Goal: Task Accomplishment & Management: Manage account settings

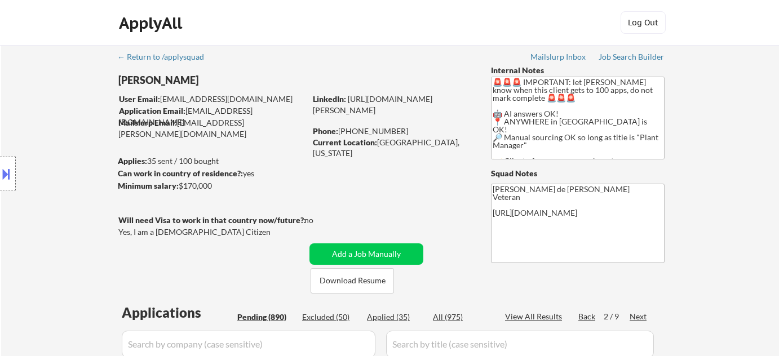
select select ""pending""
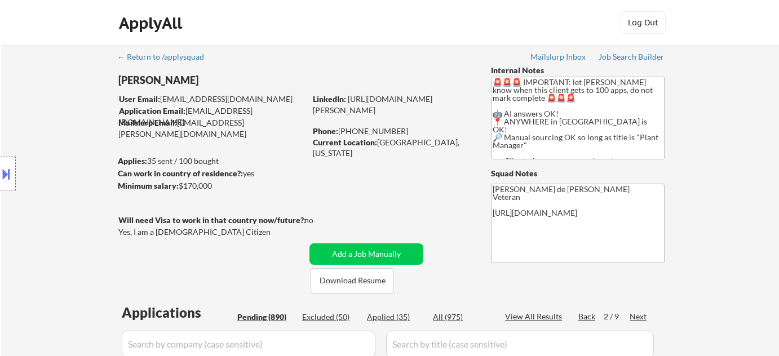
select select ""pending""
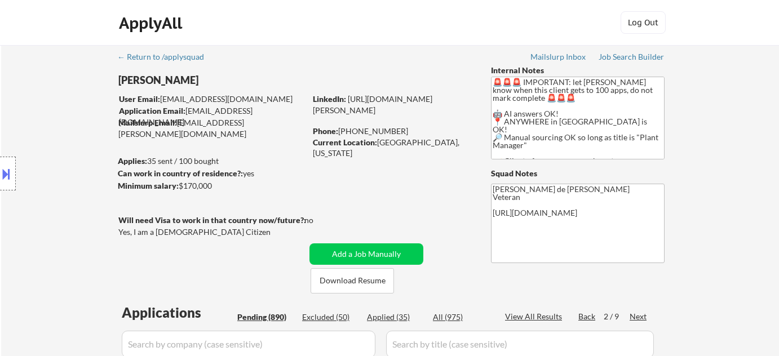
select select ""pending""
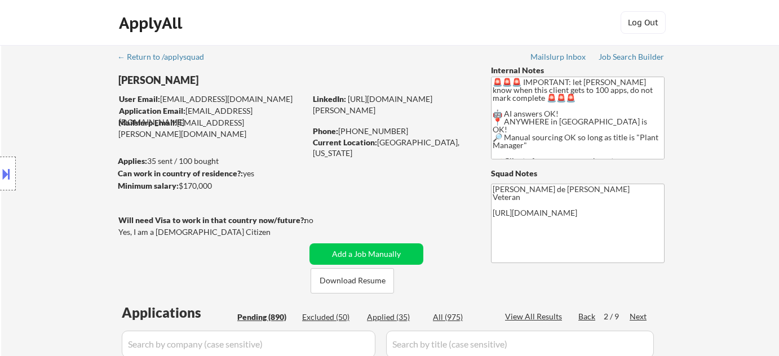
select select ""pending""
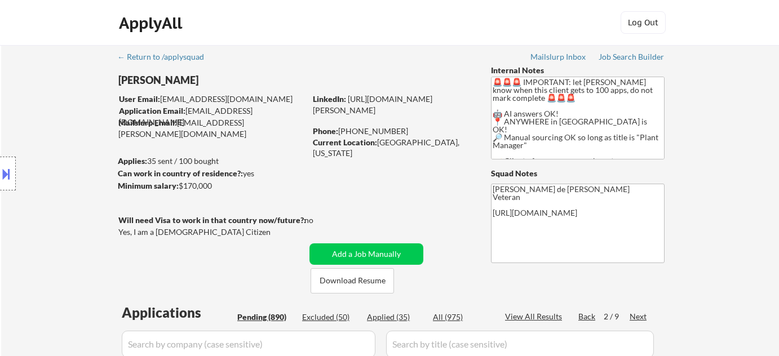
select select ""pending""
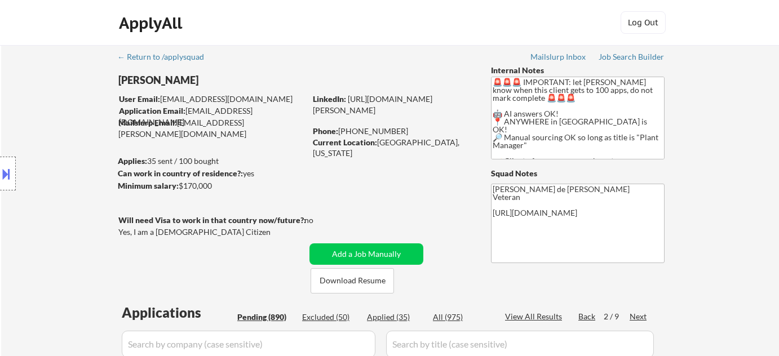
select select ""pending""
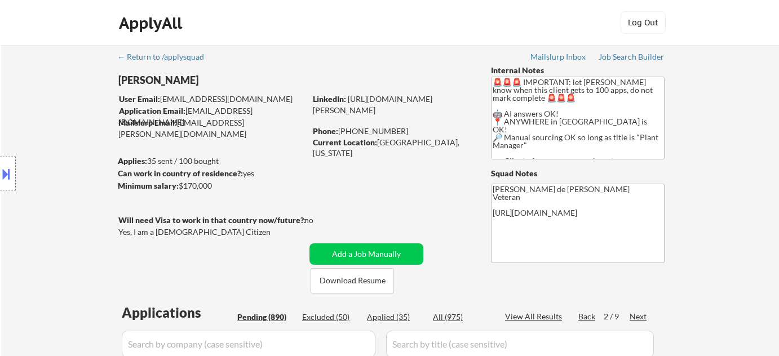
select select ""pending""
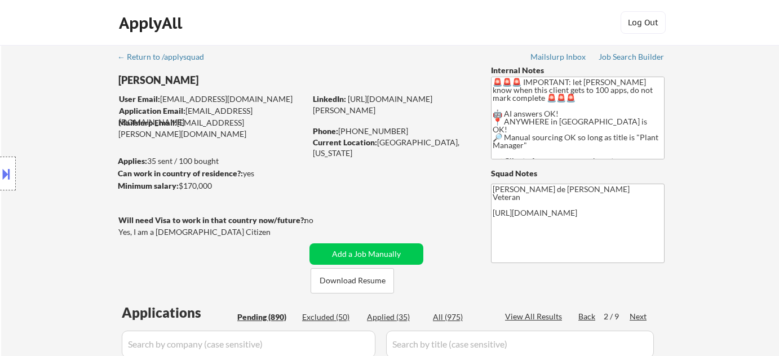
select select ""pending""
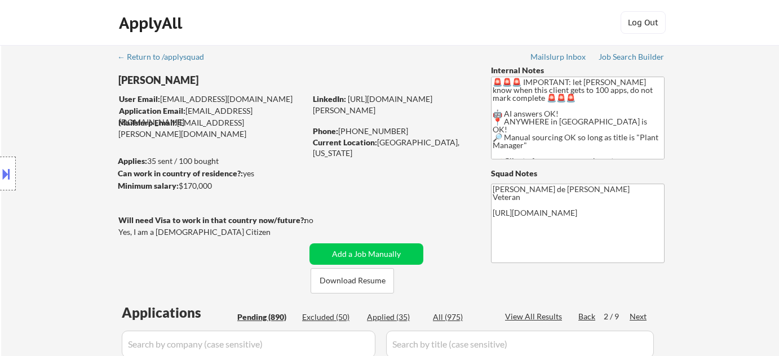
select select ""pending""
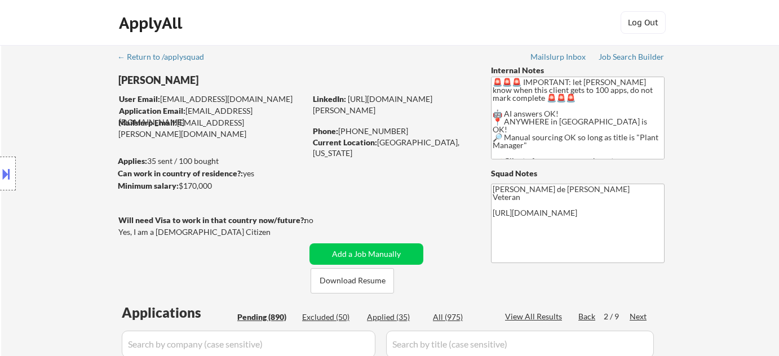
select select ""pending""
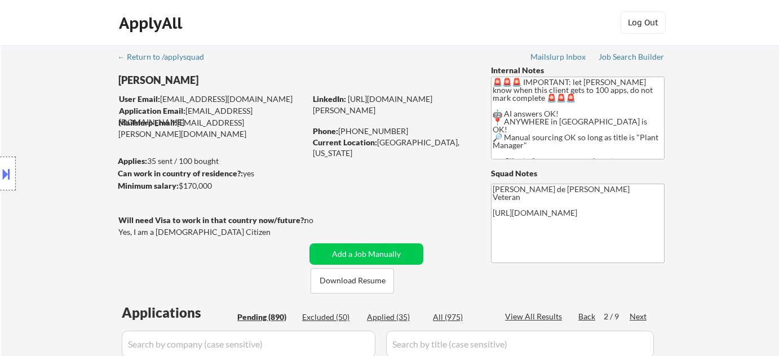
select select ""pending""
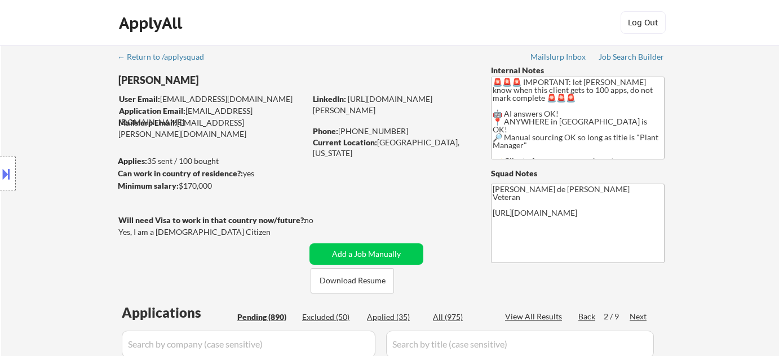
select select ""pending""
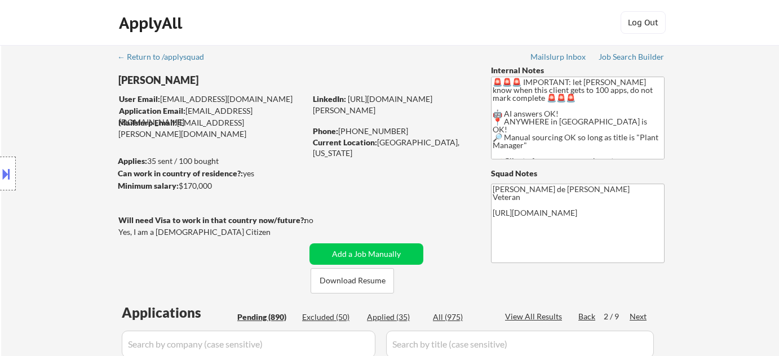
select select ""pending""
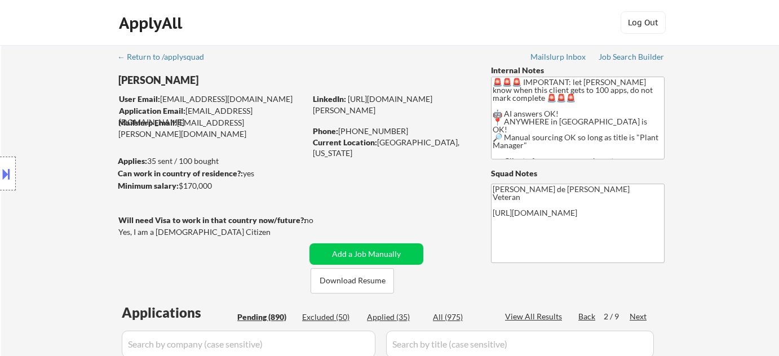
select select ""pending""
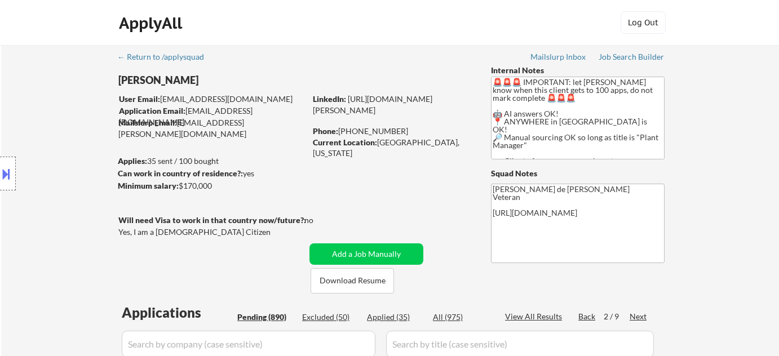
select select ""pending""
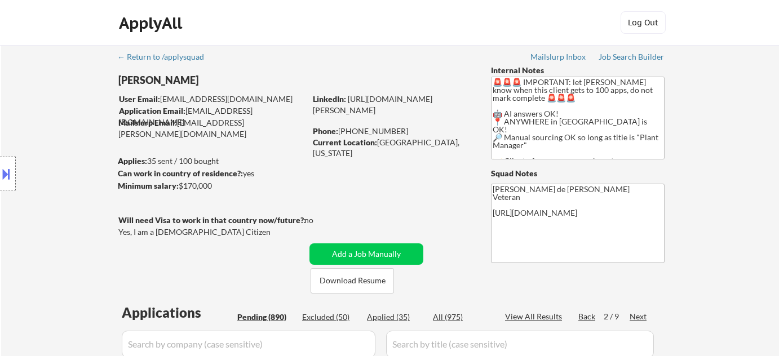
select select ""pending""
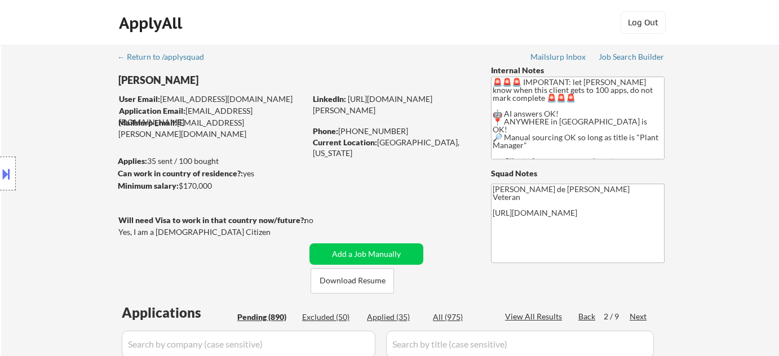
select select ""pending""
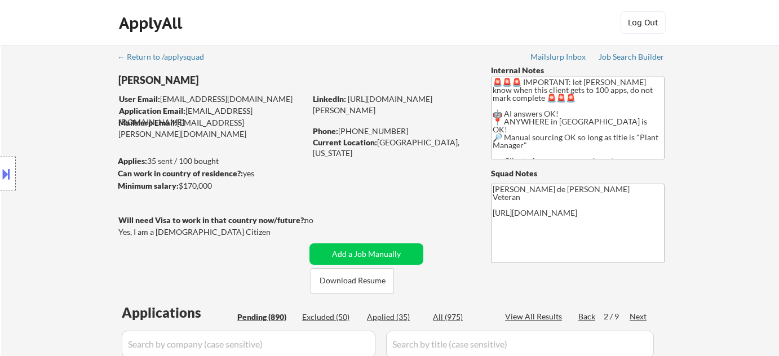
select select ""pending""
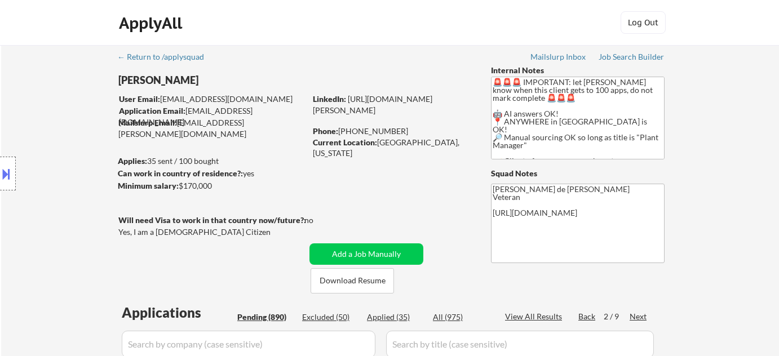
select select ""pending""
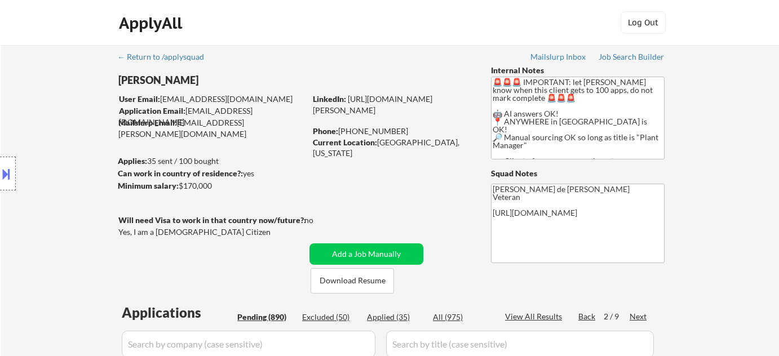
select select ""pending""
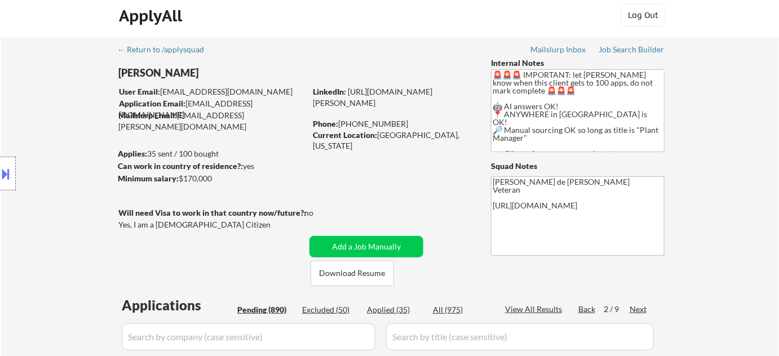
scroll to position [1181, 0]
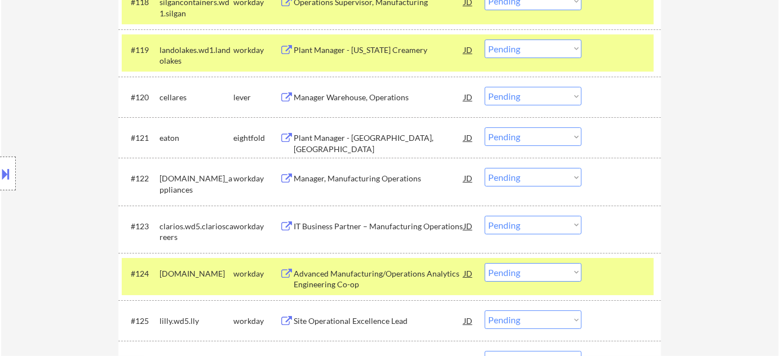
click at [540, 179] on select "Choose an option... Pending Applied Excluded (Questions) Excluded (Expired) Exc…" at bounding box center [533, 177] width 97 height 19
click at [485, 168] on select "Choose an option... Pending Applied Excluded (Questions) Excluded (Expired) Exc…" at bounding box center [533, 177] width 97 height 19
select select ""pending""
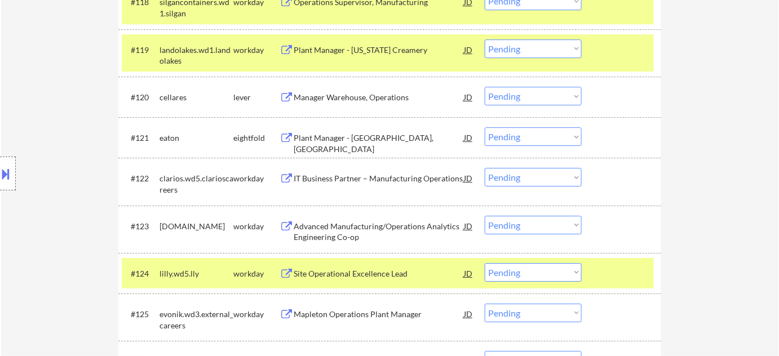
scroll to position [1405, 0]
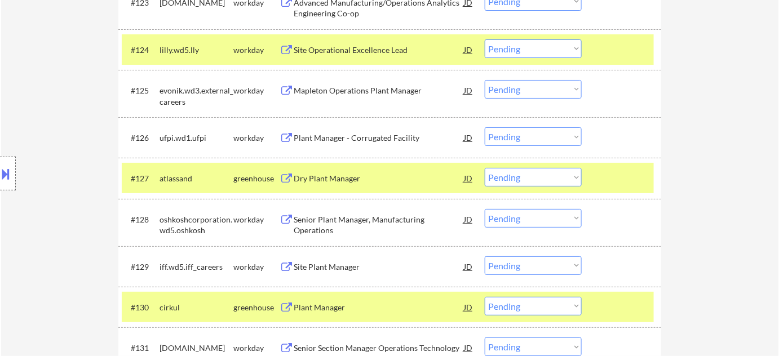
click at [557, 179] on select "Choose an option... Pending Applied Excluded (Questions) Excluded (Expired) Exc…" at bounding box center [533, 177] width 97 height 19
click at [485, 168] on select "Choose an option... Pending Applied Excluded (Questions) Excluded (Expired) Exc…" at bounding box center [533, 177] width 97 height 19
select select ""pending""
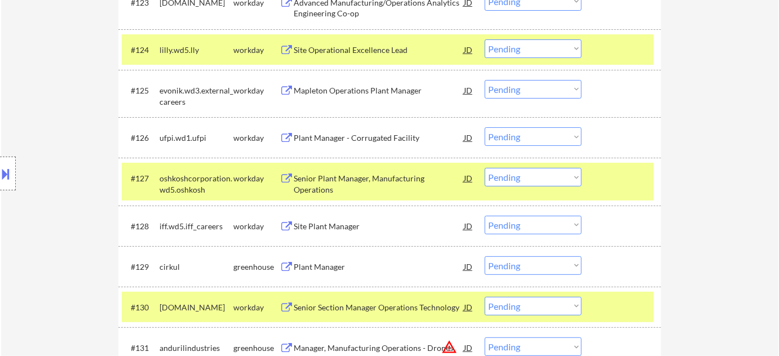
scroll to position [1507, 0]
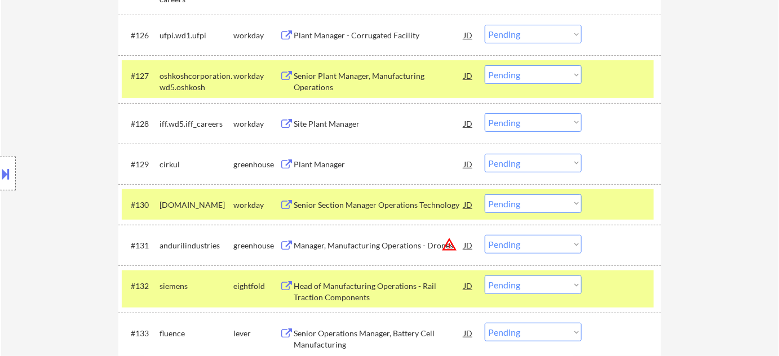
click at [327, 161] on div "Plant Manager" at bounding box center [379, 164] width 170 height 11
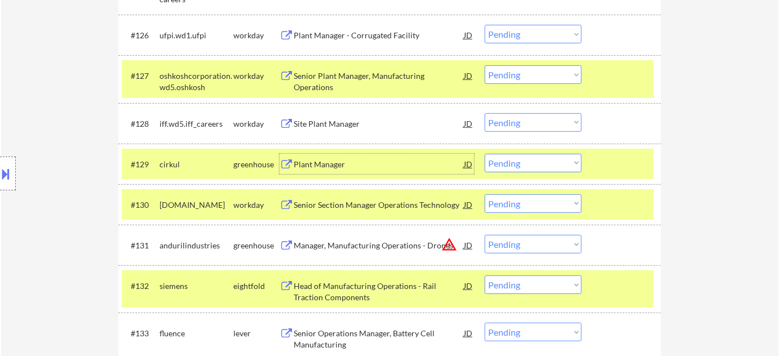
click at [543, 160] on select "Choose an option... Pending Applied Excluded (Questions) Excluded (Expired) Exc…" at bounding box center [533, 163] width 97 height 19
click at [485, 154] on select "Choose an option... Pending Applied Excluded (Questions) Excluded (Expired) Exc…" at bounding box center [533, 163] width 97 height 19
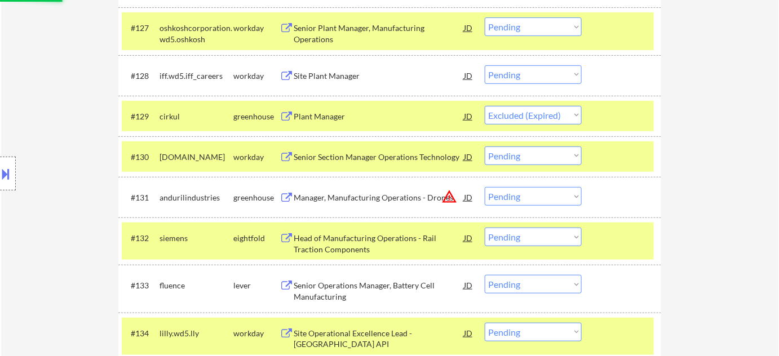
scroll to position [1610, 0]
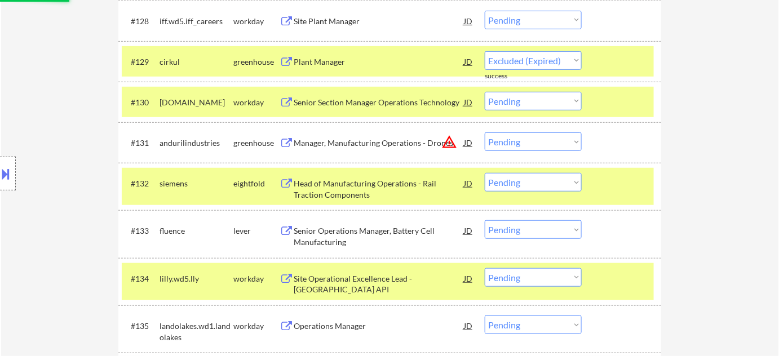
select select ""pending""
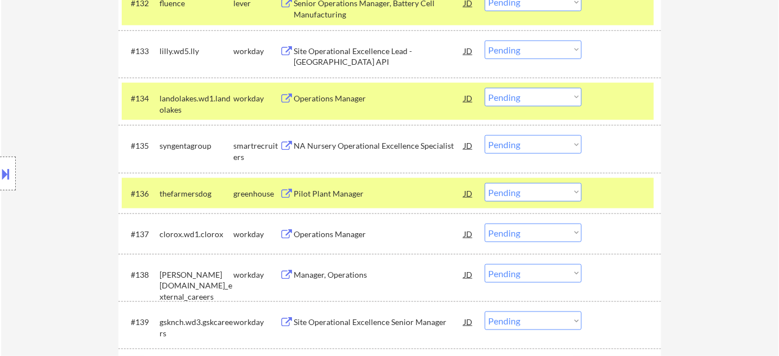
scroll to position [1815, 0]
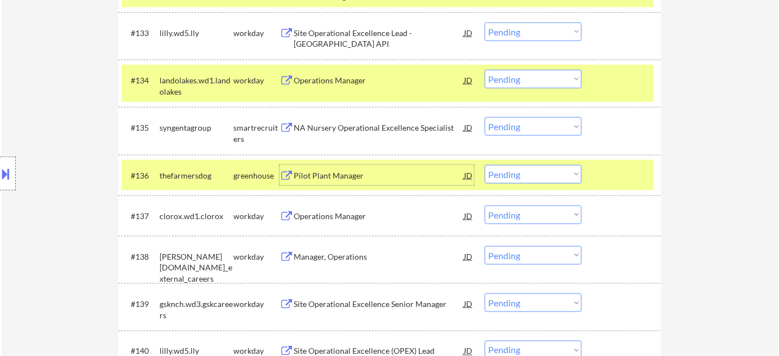
click at [341, 171] on div "Pilot Plant Manager" at bounding box center [379, 175] width 170 height 11
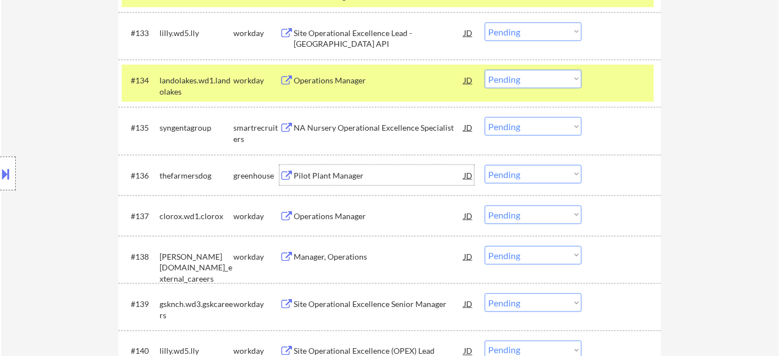
click at [535, 169] on select "Choose an option... Pending Applied Excluded (Questions) Excluded (Expired) Exc…" at bounding box center [533, 174] width 97 height 19
click at [485, 165] on select "Choose an option... Pending Applied Excluded (Questions) Excluded (Expired) Exc…" at bounding box center [533, 174] width 97 height 19
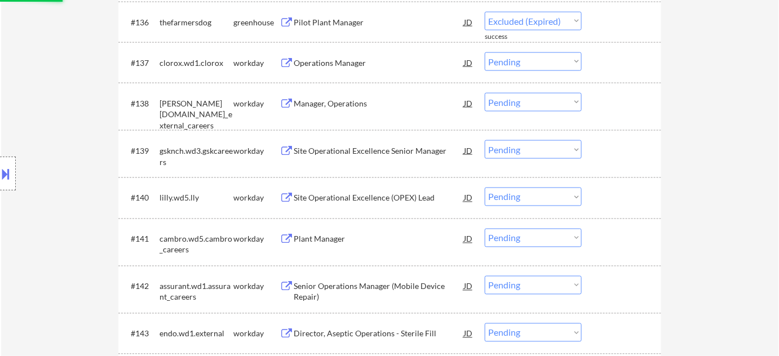
select select ""pending""
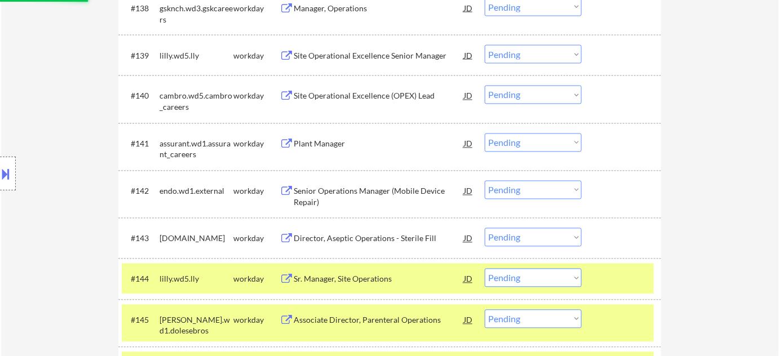
scroll to position [2071, 0]
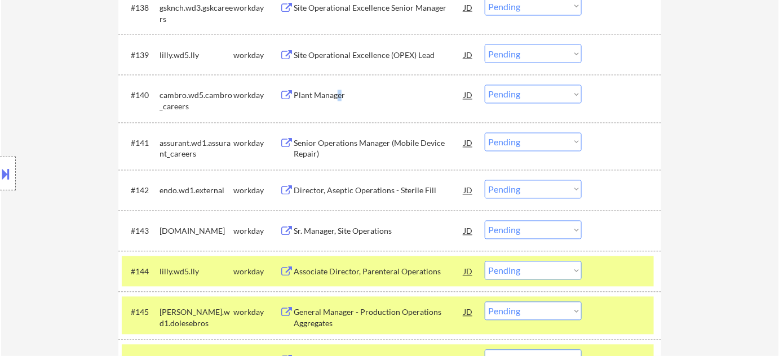
click at [339, 96] on div "Plant Manager" at bounding box center [379, 95] width 170 height 11
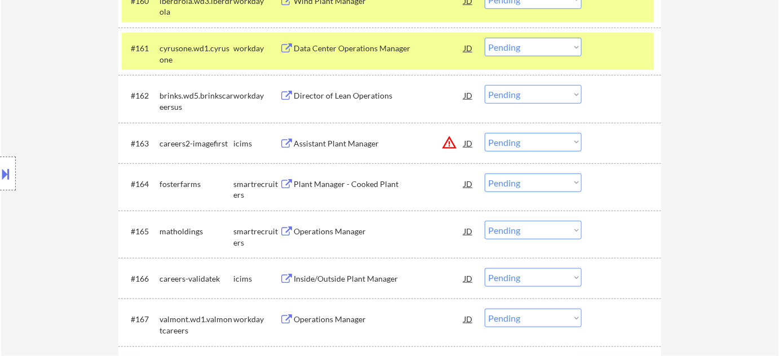
scroll to position [3096, 0]
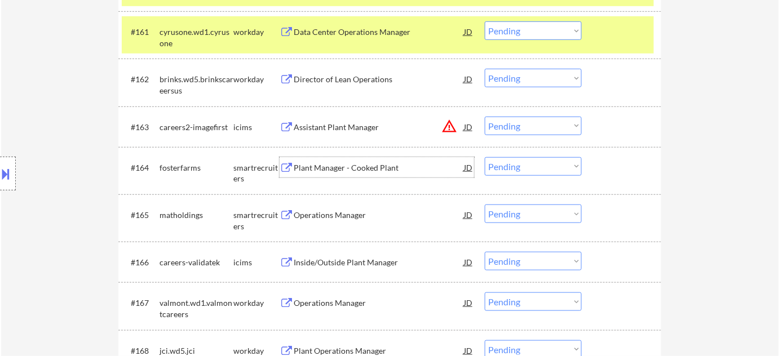
click at [319, 165] on div "Plant Manager - Cooked Plant" at bounding box center [379, 167] width 170 height 11
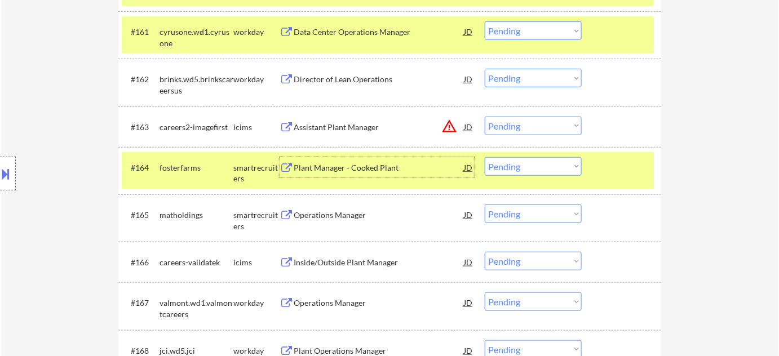
click at [572, 169] on select "Choose an option... Pending Applied Excluded (Questions) Excluded (Expired) Exc…" at bounding box center [533, 166] width 97 height 19
click at [485, 157] on select "Choose an option... Pending Applied Excluded (Questions) Excluded (Expired) Exc…" at bounding box center [533, 166] width 97 height 19
select select ""pending""
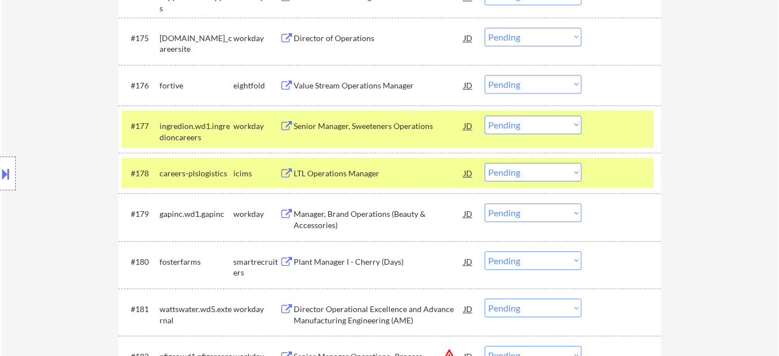
scroll to position [3916, 0]
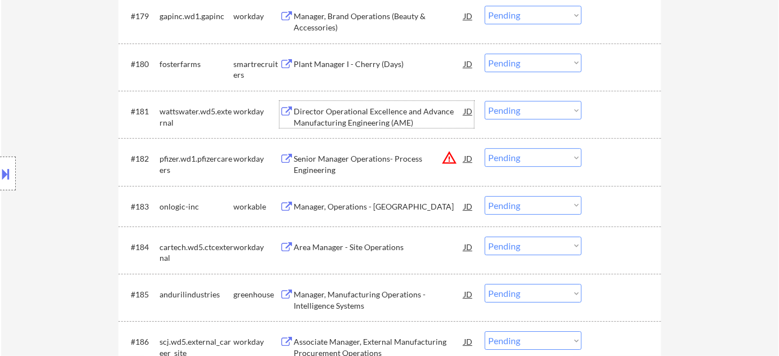
click at [389, 117] on div "Director Operational Excellence and Advance Manufacturing Engineering (AME)" at bounding box center [379, 117] width 170 height 22
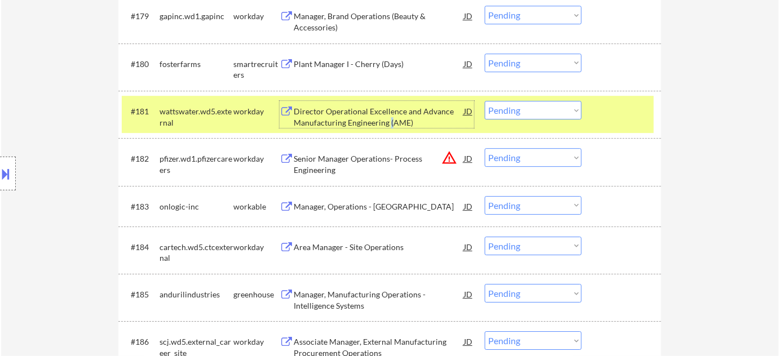
click at [571, 111] on select "Choose an option... Pending Applied Excluded (Questions) Excluded (Expired) Exc…" at bounding box center [533, 110] width 97 height 19
click at [485, 101] on select "Choose an option... Pending Applied Excluded (Questions) Excluded (Expired) Exc…" at bounding box center [533, 110] width 97 height 19
select select ""pending""
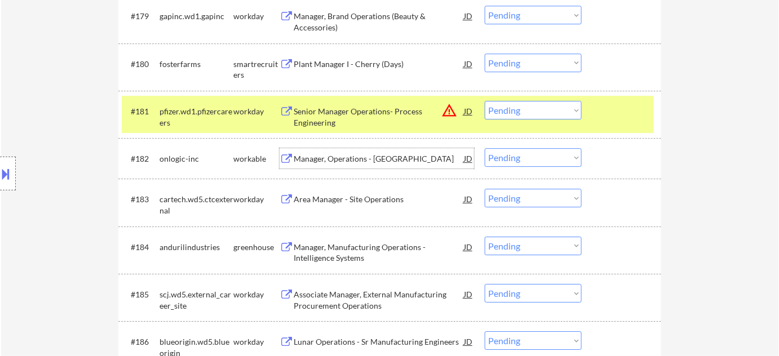
click at [362, 161] on div "Manager, Operations - [GEOGRAPHIC_DATA]" at bounding box center [379, 158] width 170 height 11
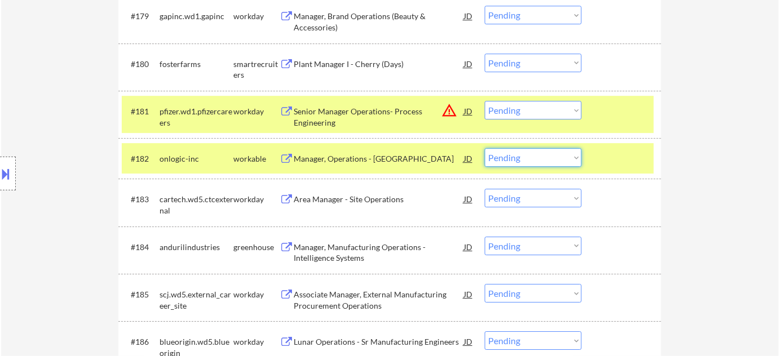
click at [529, 160] on select "Choose an option... Pending Applied Excluded (Questions) Excluded (Expired) Exc…" at bounding box center [533, 157] width 97 height 19
click at [485, 148] on select "Choose an option... Pending Applied Excluded (Questions) Excluded (Expired) Exc…" at bounding box center [533, 157] width 97 height 19
select select ""pending""
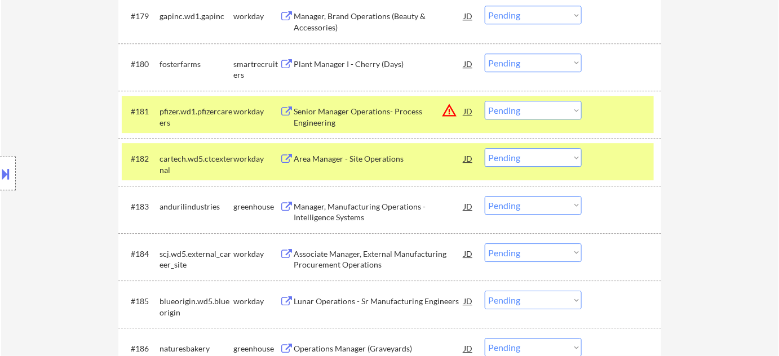
scroll to position [1988, 0]
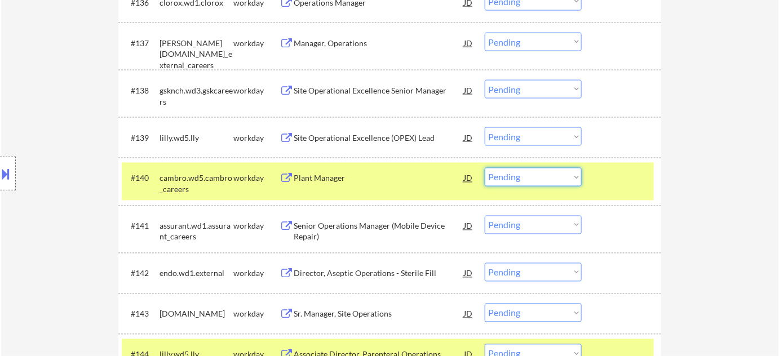
click at [502, 184] on select "Choose an option... Pending Applied Excluded (Questions) Excluded (Expired) Exc…" at bounding box center [533, 177] width 97 height 19
click at [485, 168] on select "Choose an option... Pending Applied Excluded (Questions) Excluded (Expired) Exc…" at bounding box center [533, 177] width 97 height 19
select select ""pending""
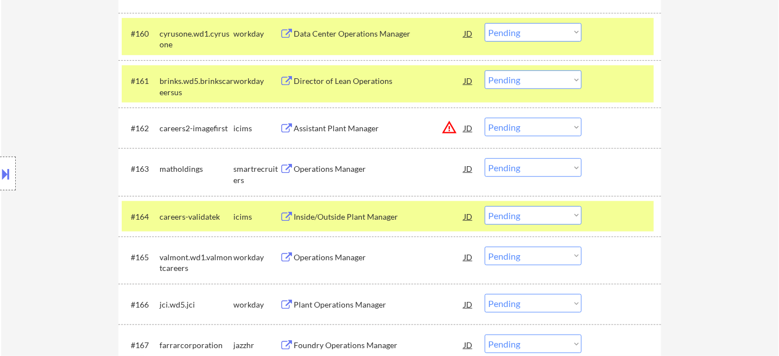
scroll to position [3064, 0]
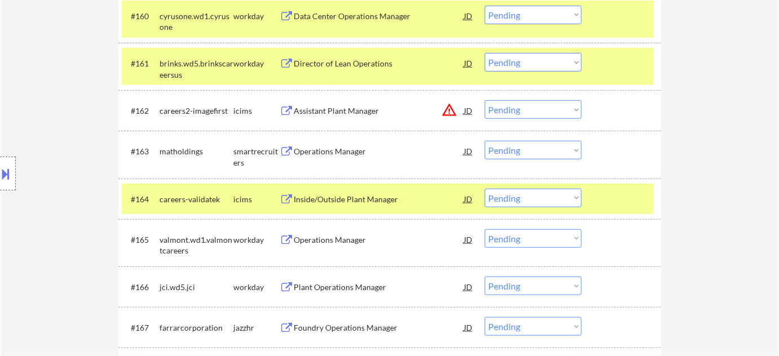
click at [333, 141] on div "Operations Manager" at bounding box center [379, 151] width 170 height 20
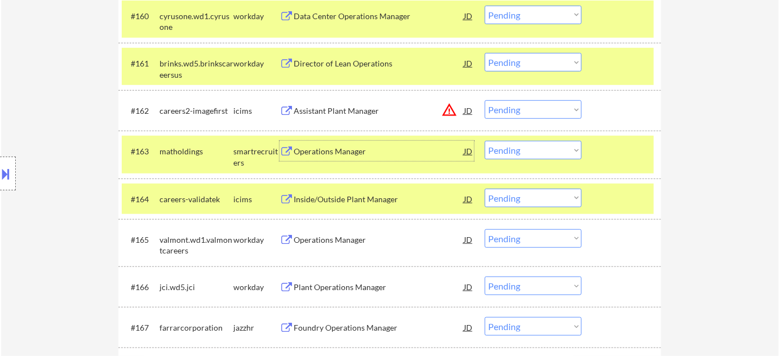
click at [561, 141] on select "Choose an option... Pending Applied Excluded (Questions) Excluded (Expired) Exc…" at bounding box center [533, 150] width 97 height 19
click at [485, 141] on select "Choose an option... Pending Applied Excluded (Questions) Excluded (Expired) Exc…" at bounding box center [533, 150] width 97 height 19
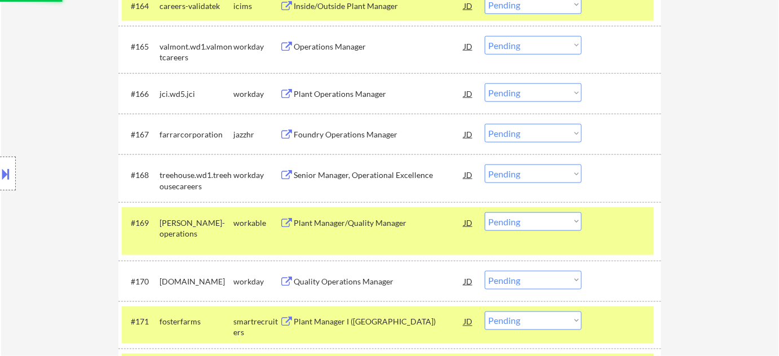
scroll to position [3320, 0]
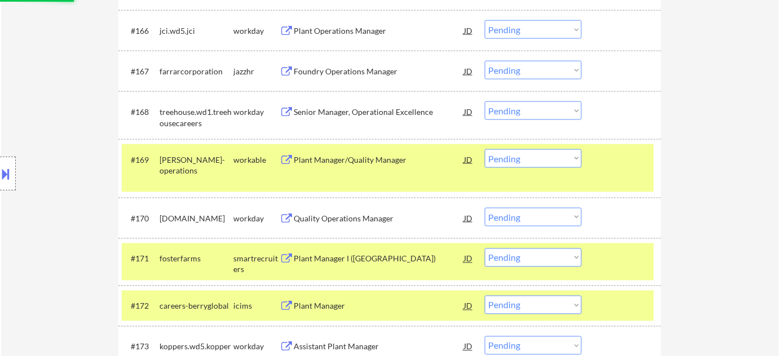
select select ""pending""
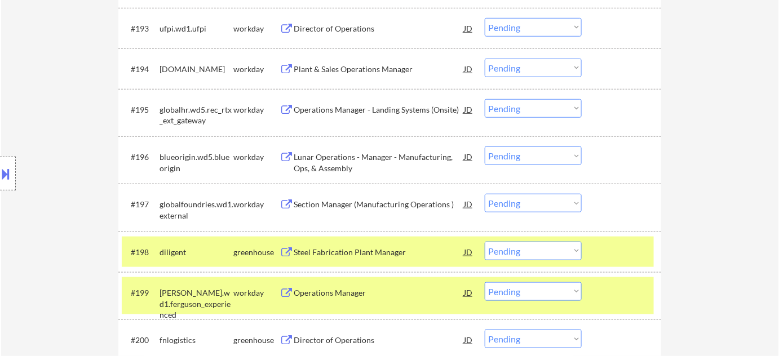
scroll to position [4703, 0]
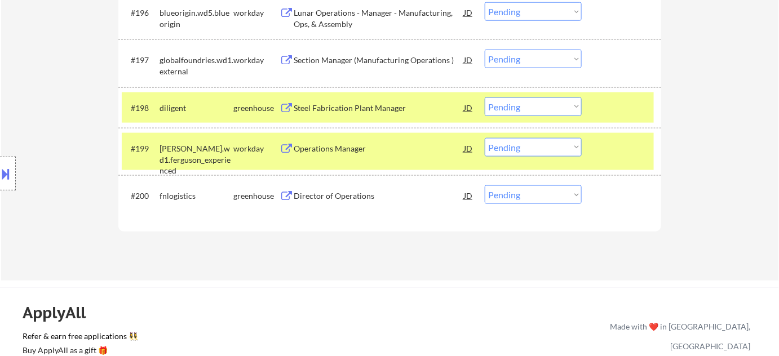
click at [358, 198] on div "Director of Operations" at bounding box center [379, 195] width 170 height 11
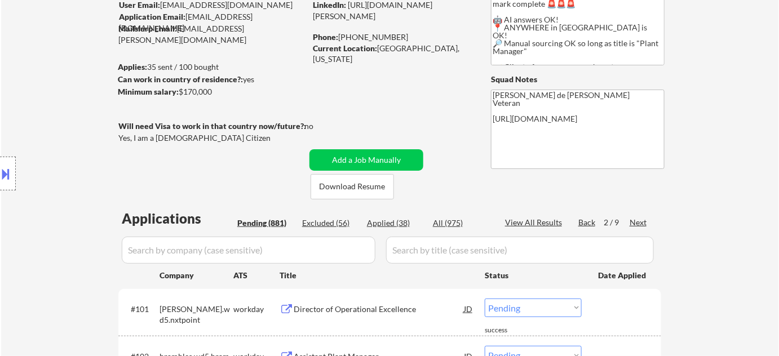
scroll to position [148, 0]
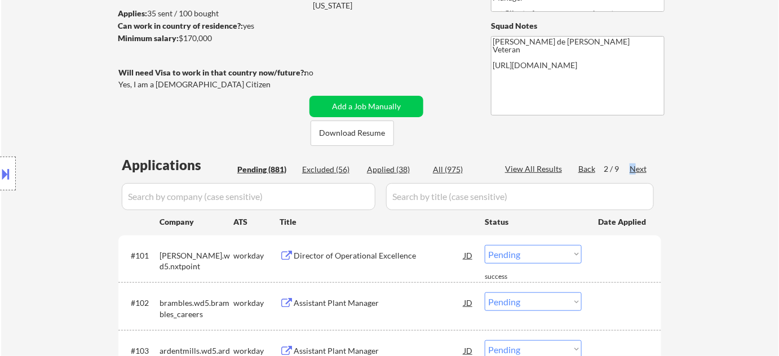
click at [632, 172] on div "Next" at bounding box center [638, 168] width 18 height 11
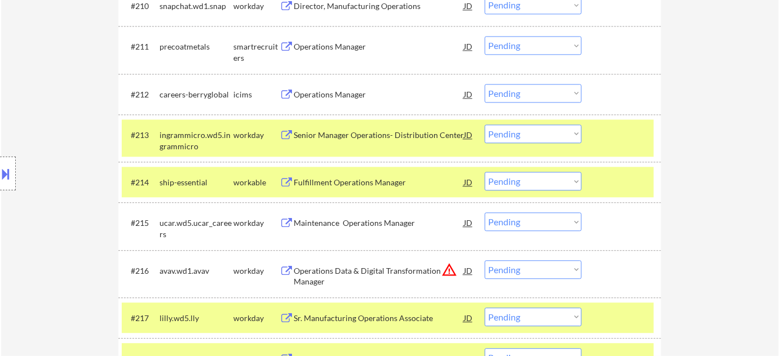
scroll to position [865, 0]
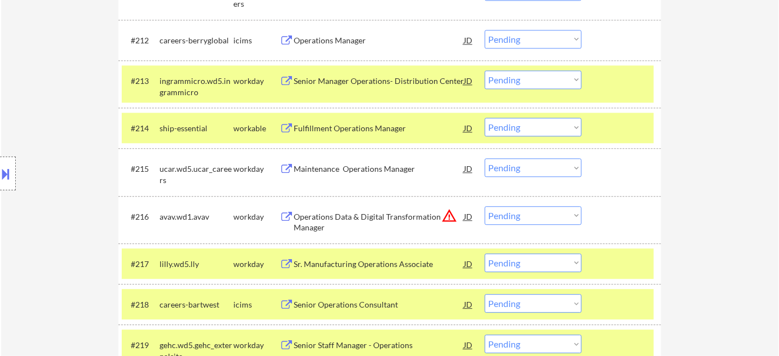
click at [361, 128] on div "Fulfillment Operations Manager" at bounding box center [379, 128] width 170 height 11
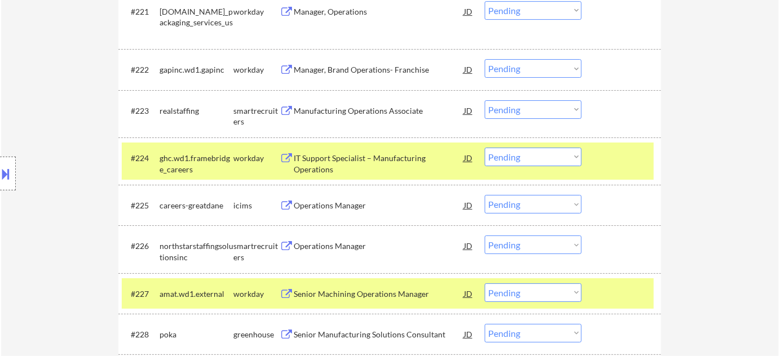
scroll to position [1429, 0]
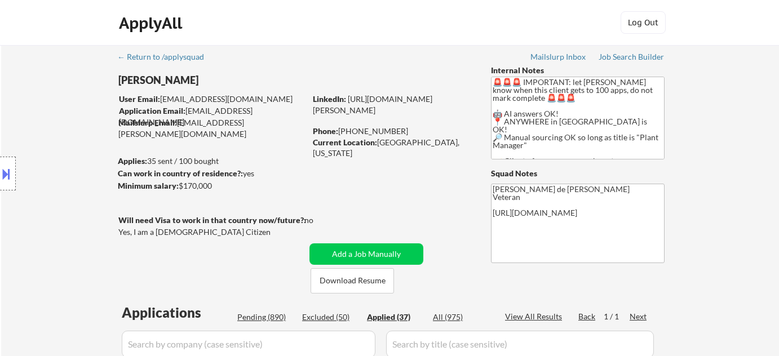
select select ""applied""
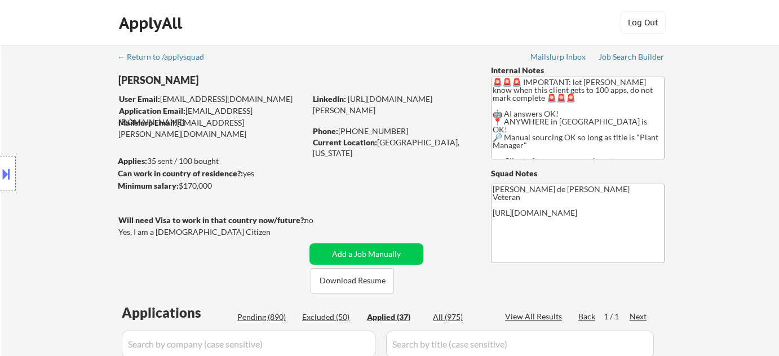
select select ""applied""
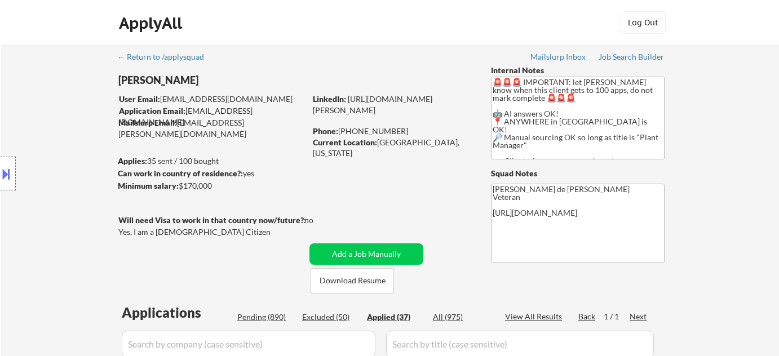
select select ""applied""
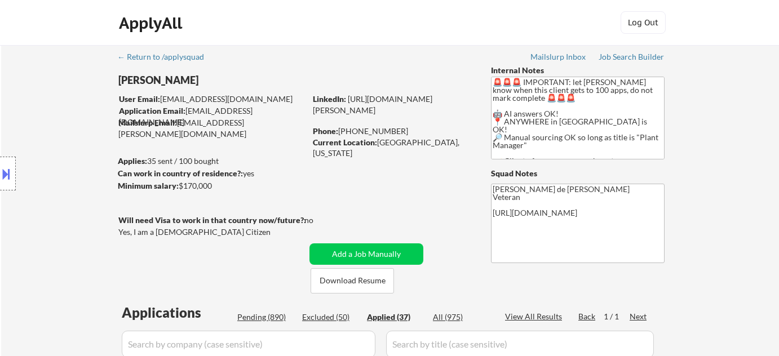
select select ""applied""
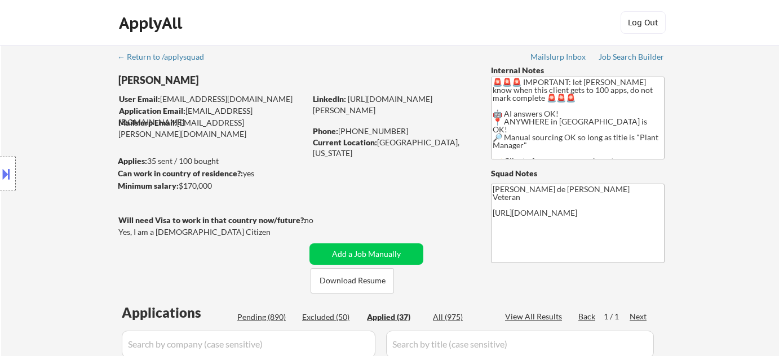
select select ""applied""
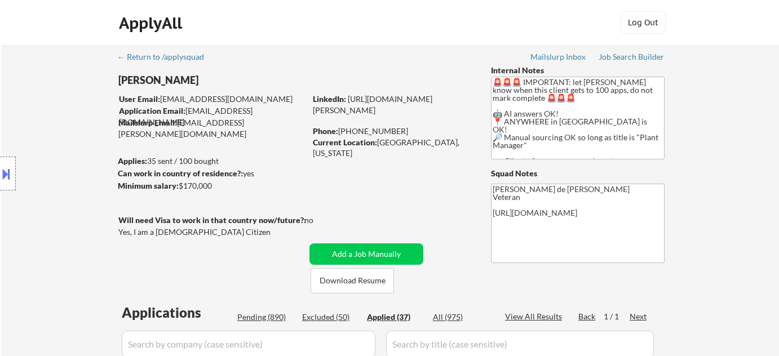
select select ""applied""
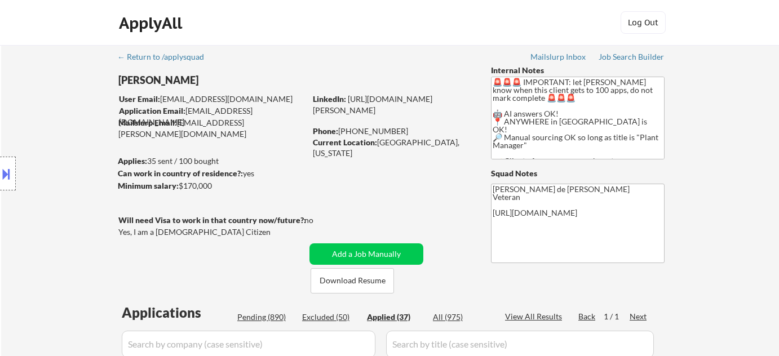
select select ""applied""
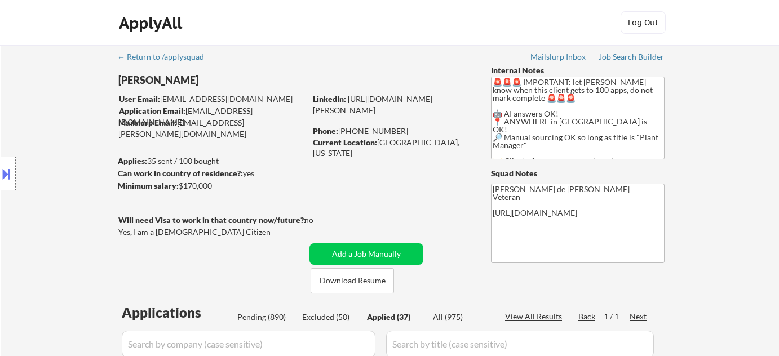
select select ""applied""
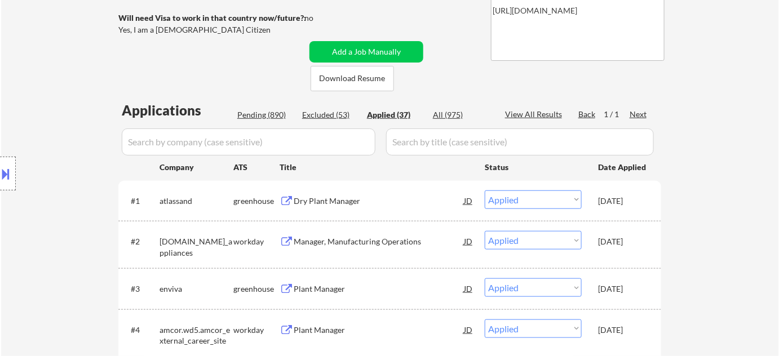
scroll to position [205, 0]
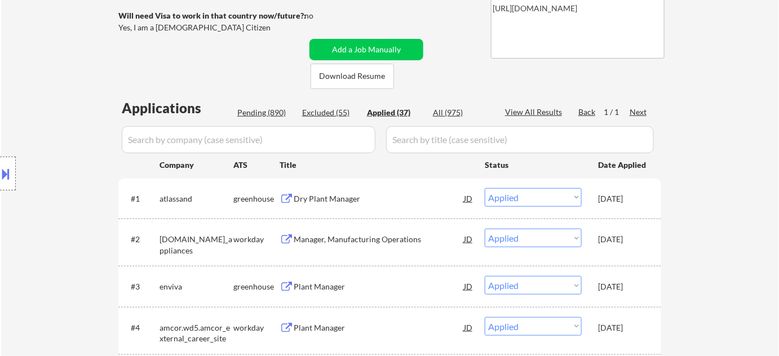
select select ""applied""
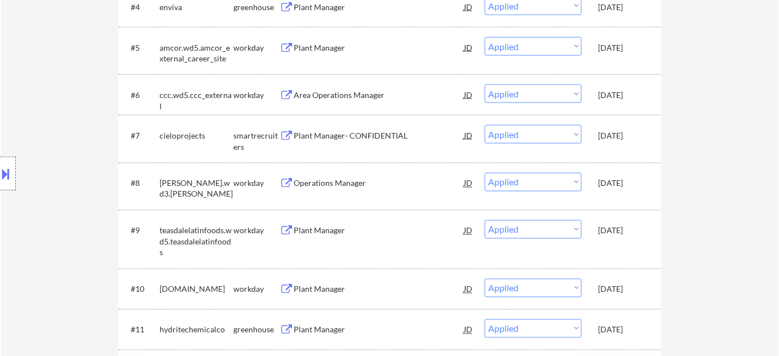
scroll to position [461, 0]
